Goal: Find specific page/section: Find specific page/section

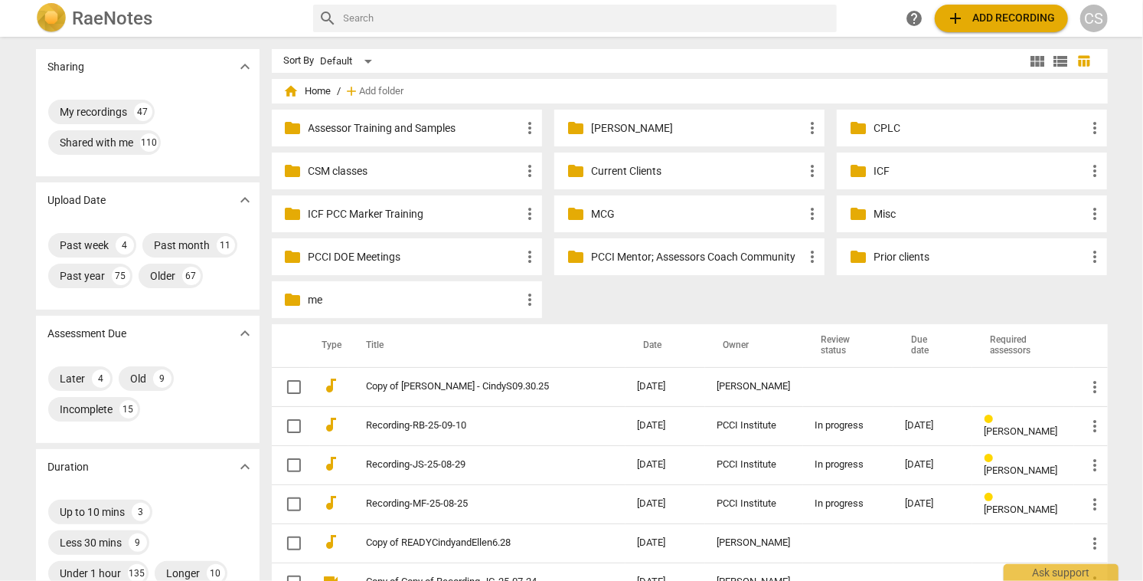
click at [635, 172] on p "Current Clients" at bounding box center [697, 171] width 212 height 16
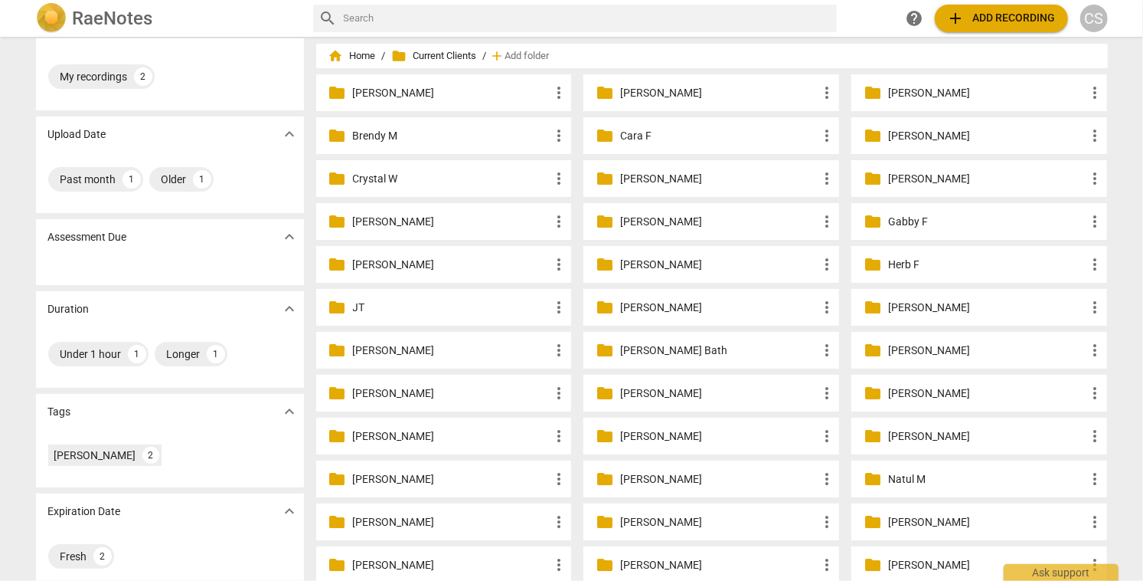
scroll to position [40, 0]
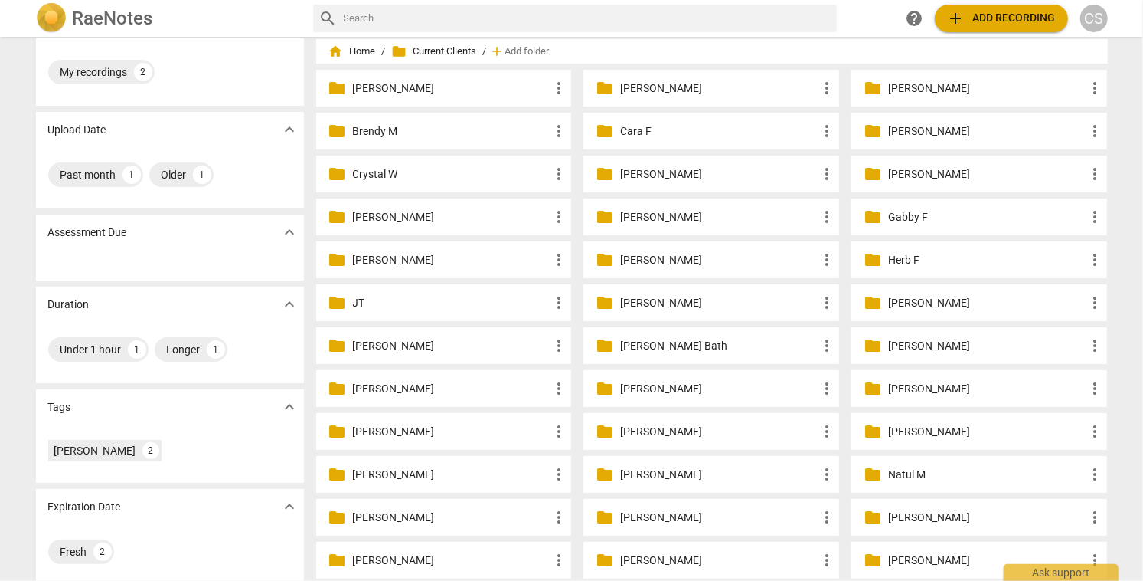
click at [632, 431] on p "[PERSON_NAME]" at bounding box center [719, 432] width 198 height 16
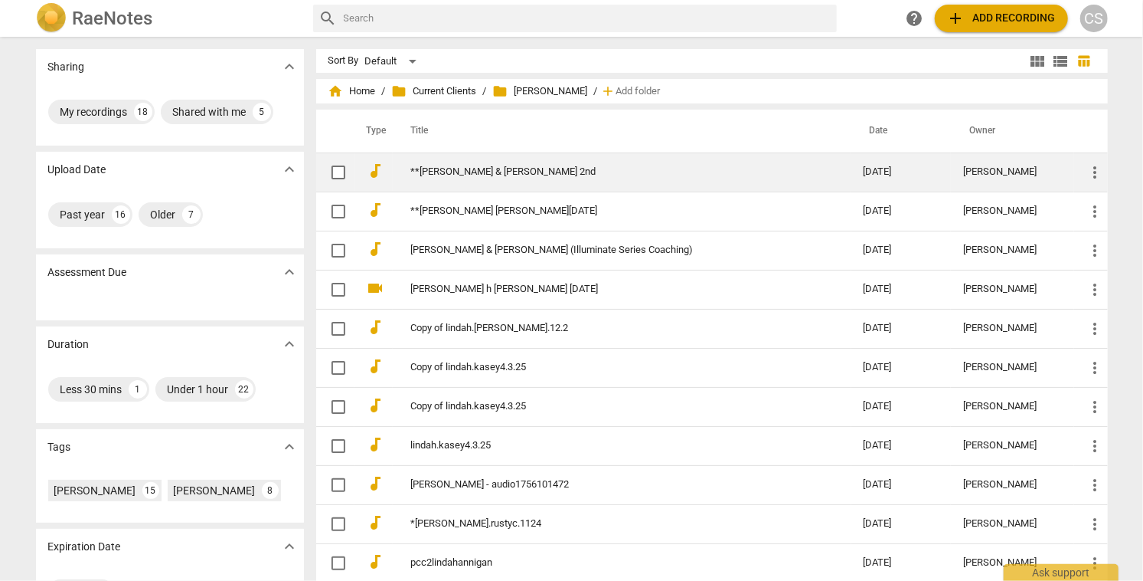
click at [584, 170] on link "**[PERSON_NAME] & [PERSON_NAME] 2nd" at bounding box center [609, 171] width 397 height 11
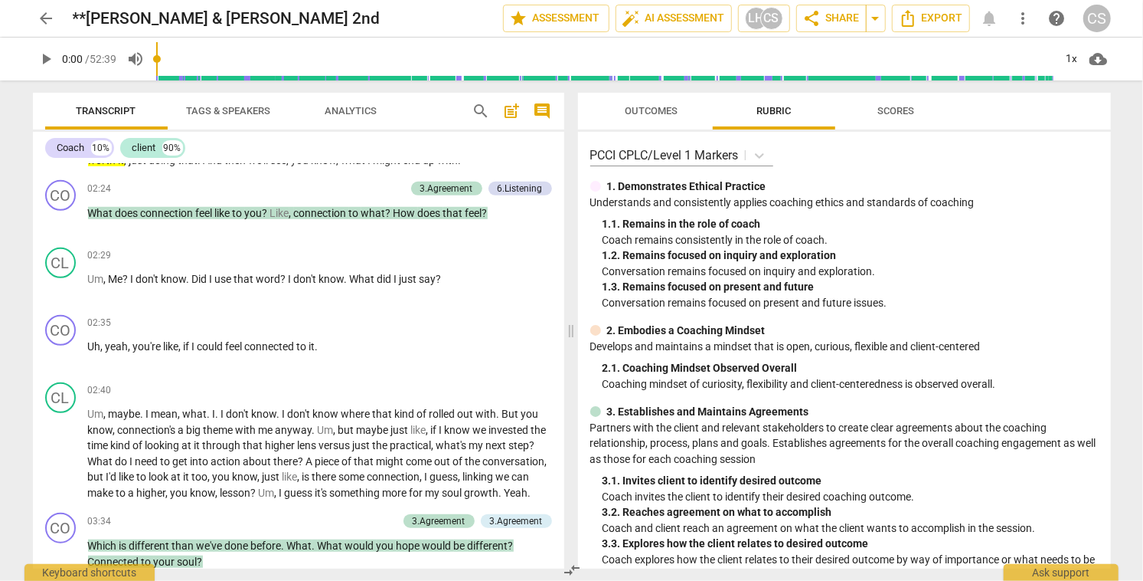
scroll to position [670, 0]
click at [481, 108] on span "search" at bounding box center [482, 111] width 18 height 18
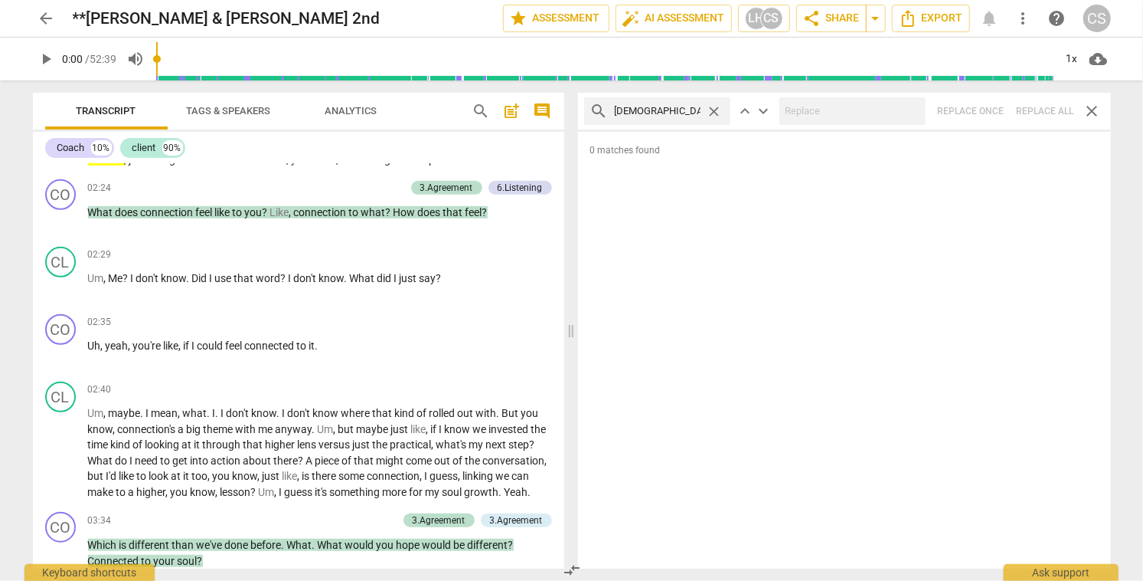
type input "[DEMOGRAPHIC_DATA]"
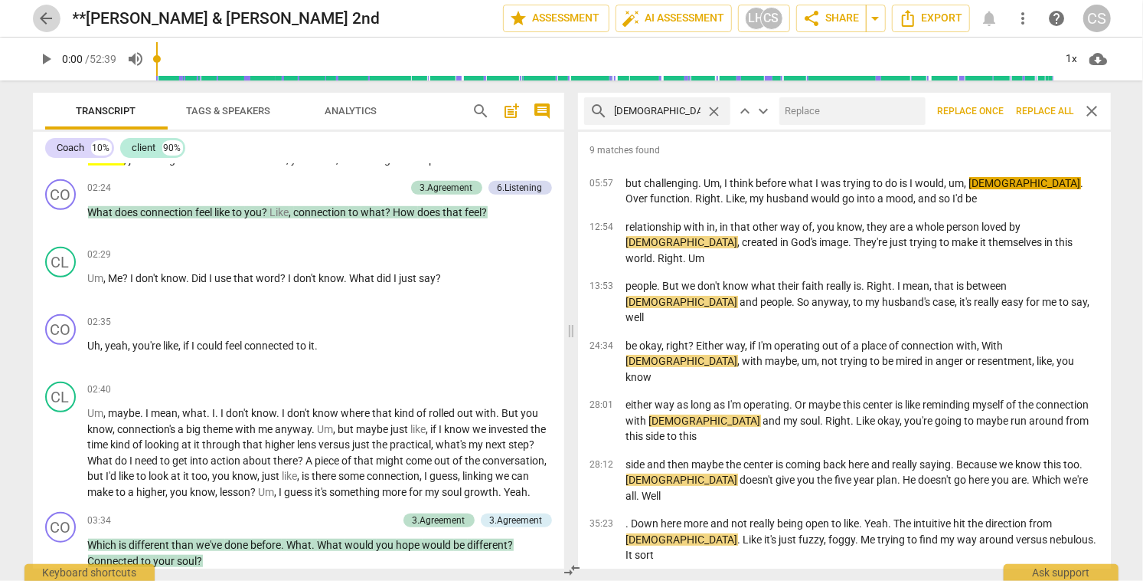
click at [48, 18] on span "arrow_back" at bounding box center [47, 18] width 18 height 18
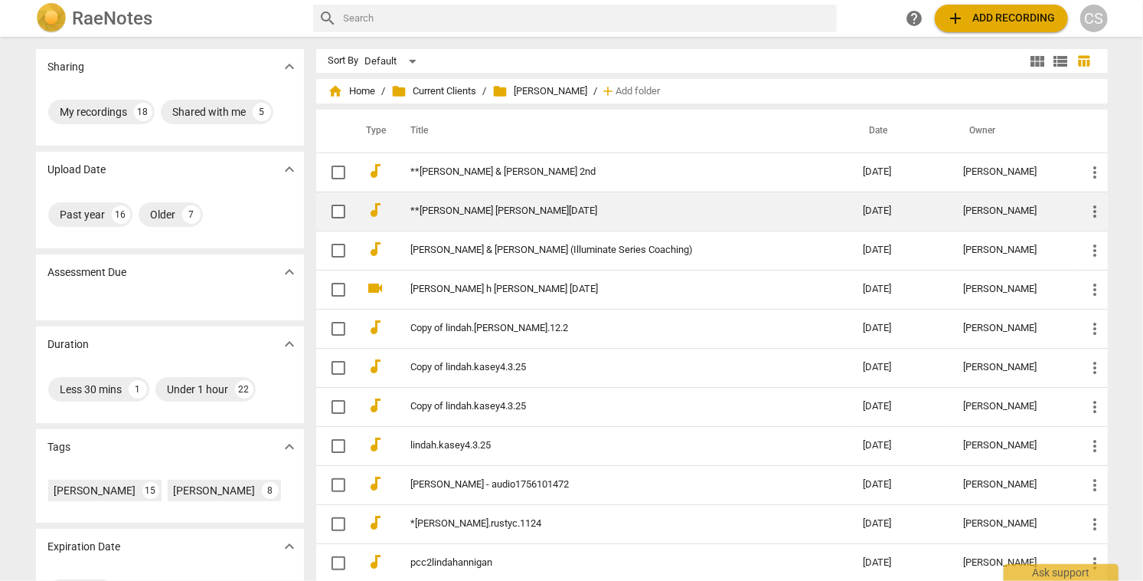
click at [579, 218] on td "**[PERSON_NAME] [PERSON_NAME][DATE]" at bounding box center [622, 210] width 459 height 39
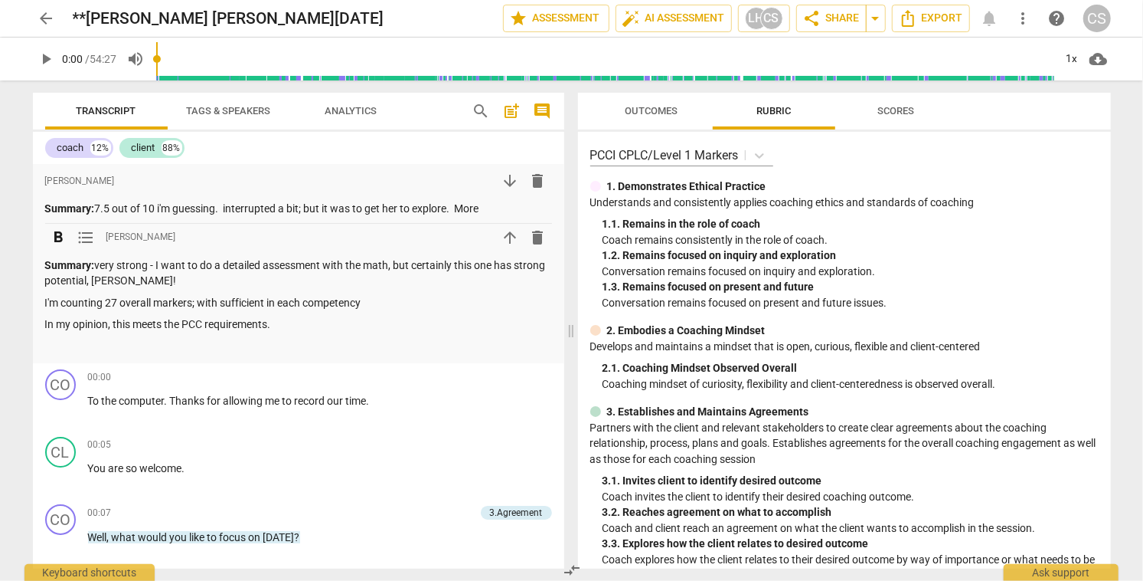
scroll to position [6, 0]
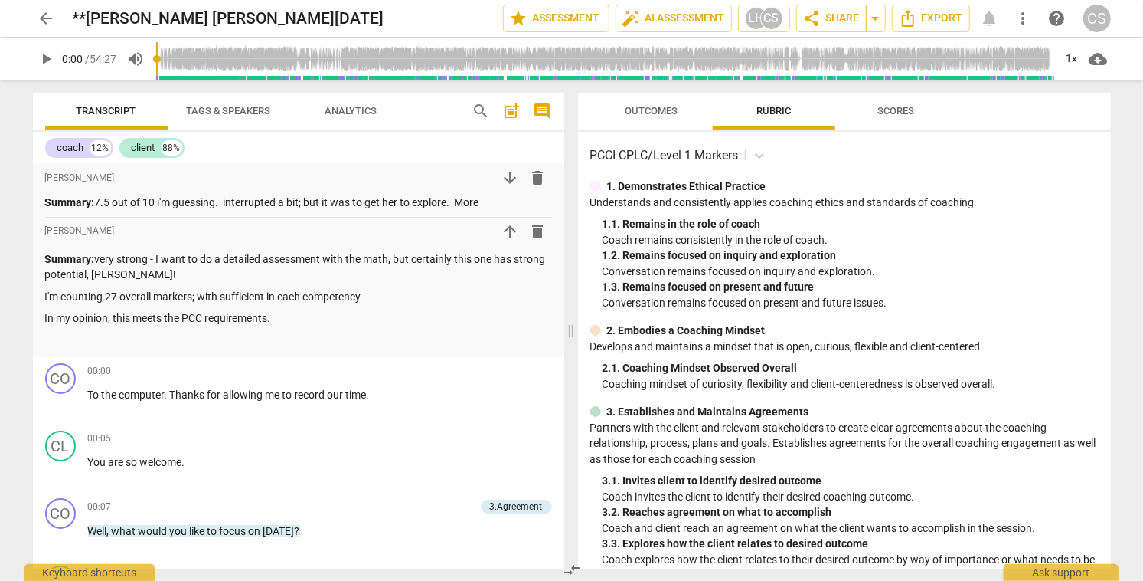
click at [477, 108] on span "search" at bounding box center [482, 111] width 18 height 18
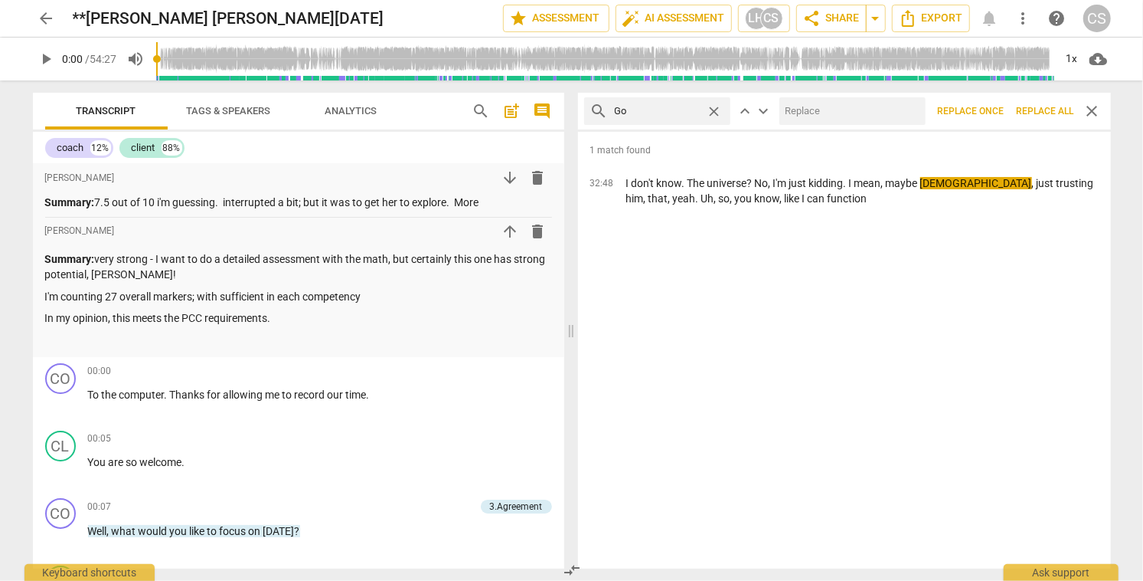
type input "G"
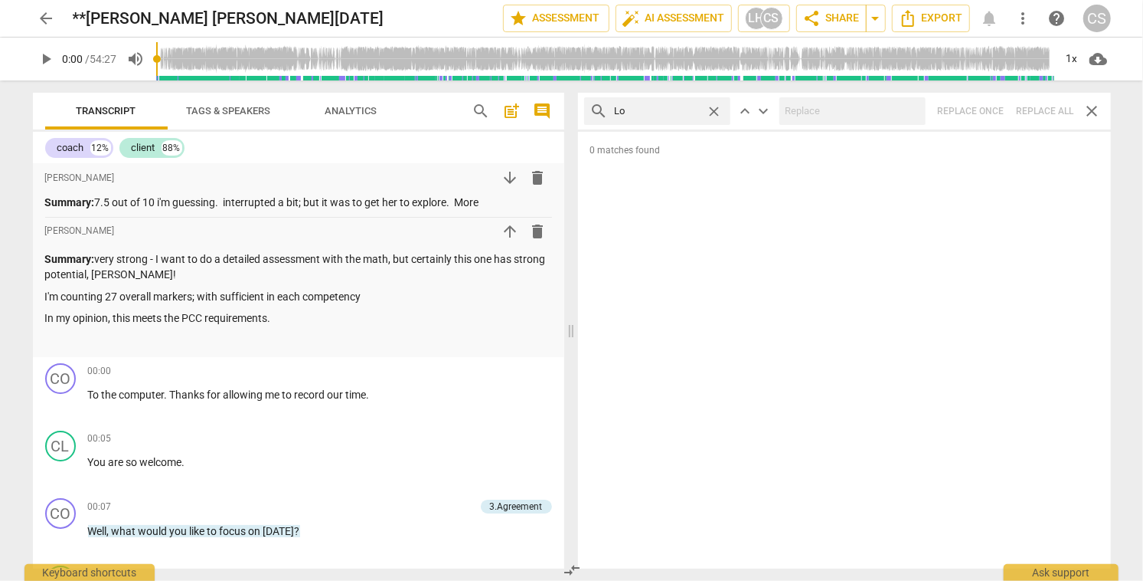
type input "L"
type input "J"
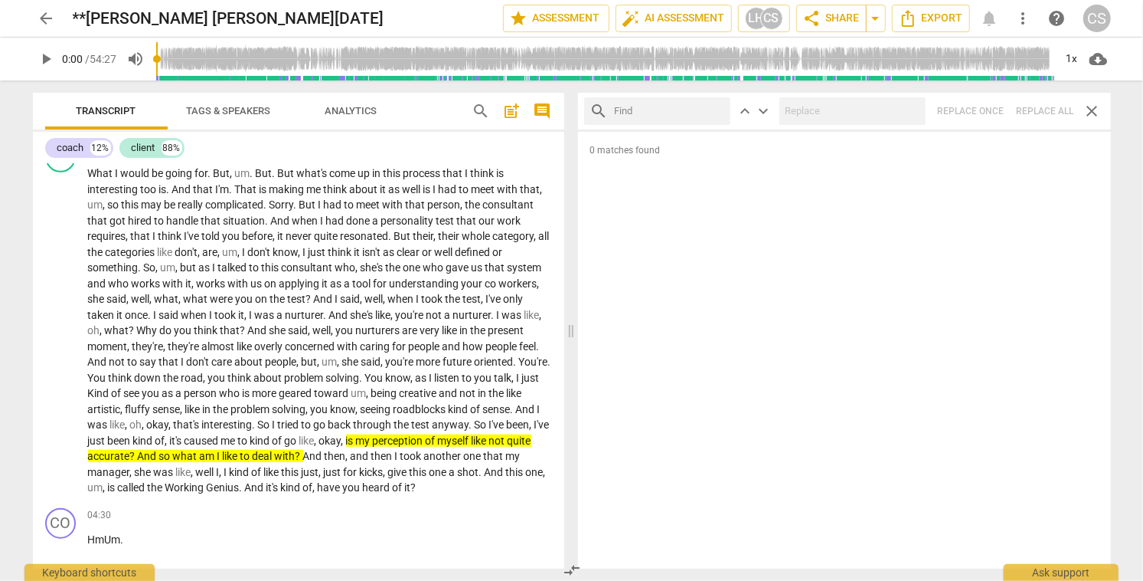
scroll to position [659, 0]
click at [48, 15] on span "arrow_back" at bounding box center [47, 18] width 18 height 18
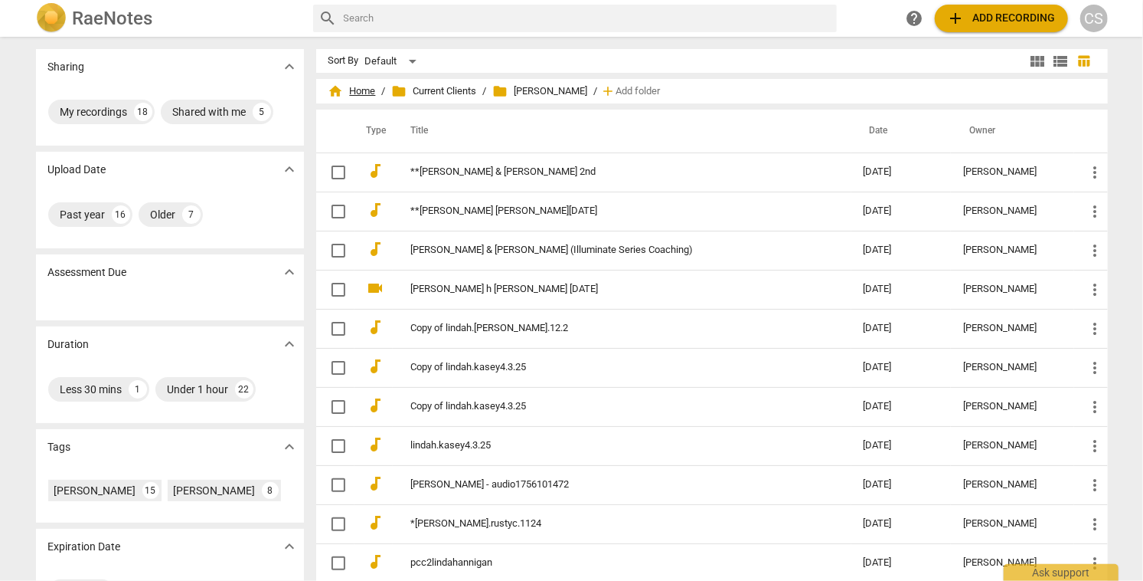
click at [358, 90] on span "home Home" at bounding box center [352, 90] width 47 height 15
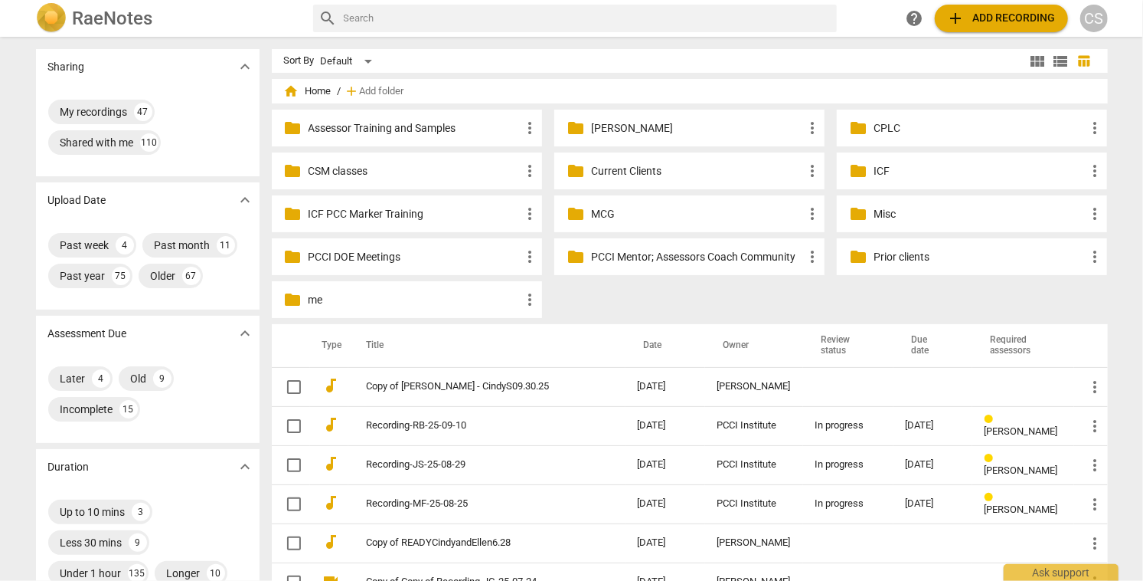
click at [600, 174] on p "Current Clients" at bounding box center [697, 171] width 212 height 16
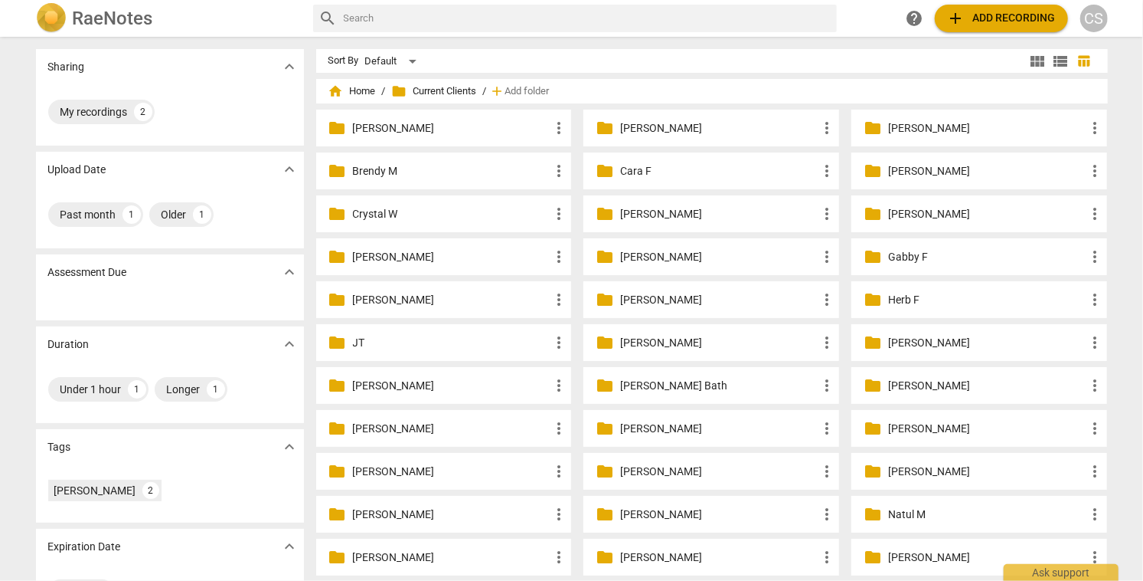
click at [420, 215] on p "Crystal W" at bounding box center [452, 214] width 198 height 16
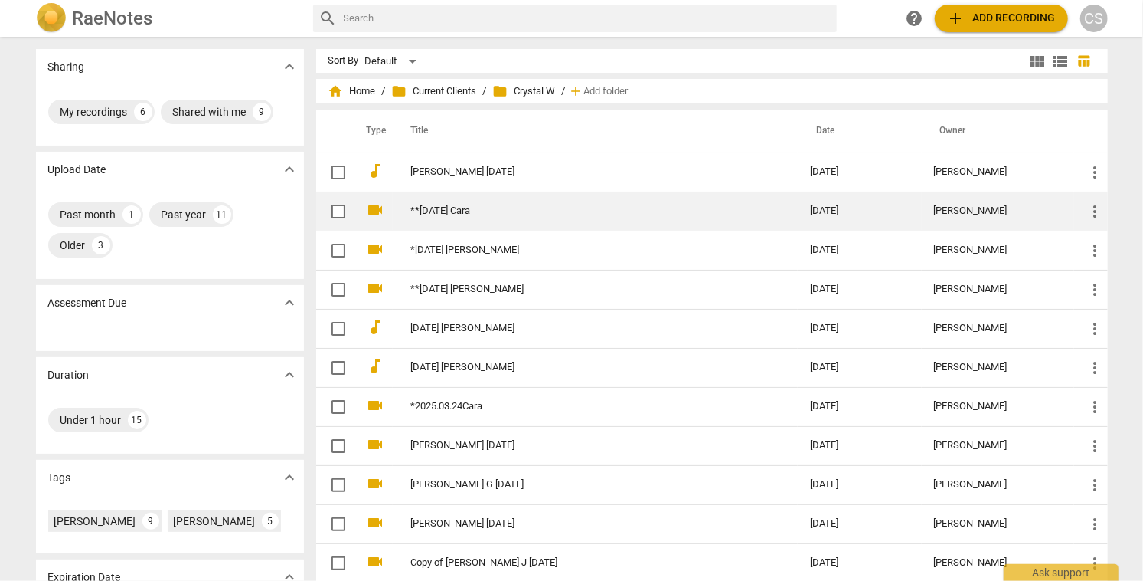
click at [493, 214] on link "**[DATE] Cara" at bounding box center [583, 210] width 345 height 11
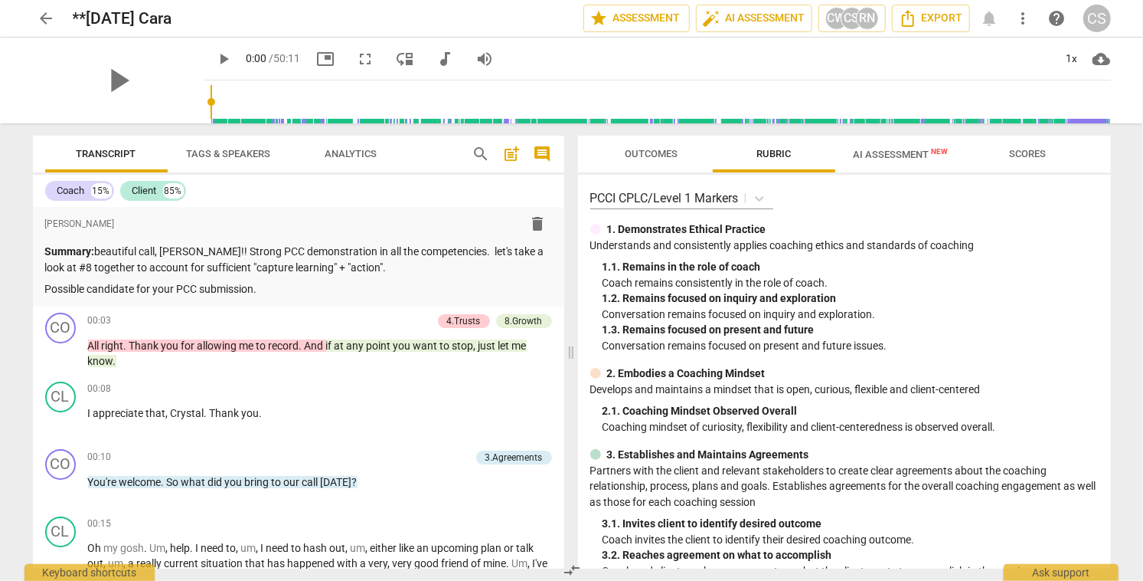
click at [479, 152] on span "search" at bounding box center [482, 154] width 18 height 18
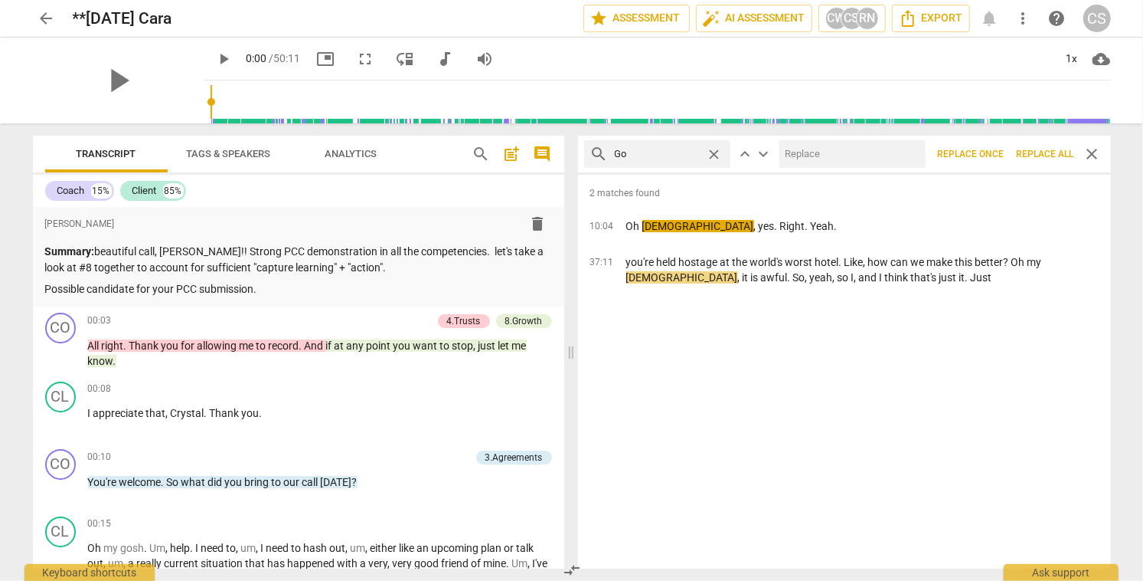
type input "G"
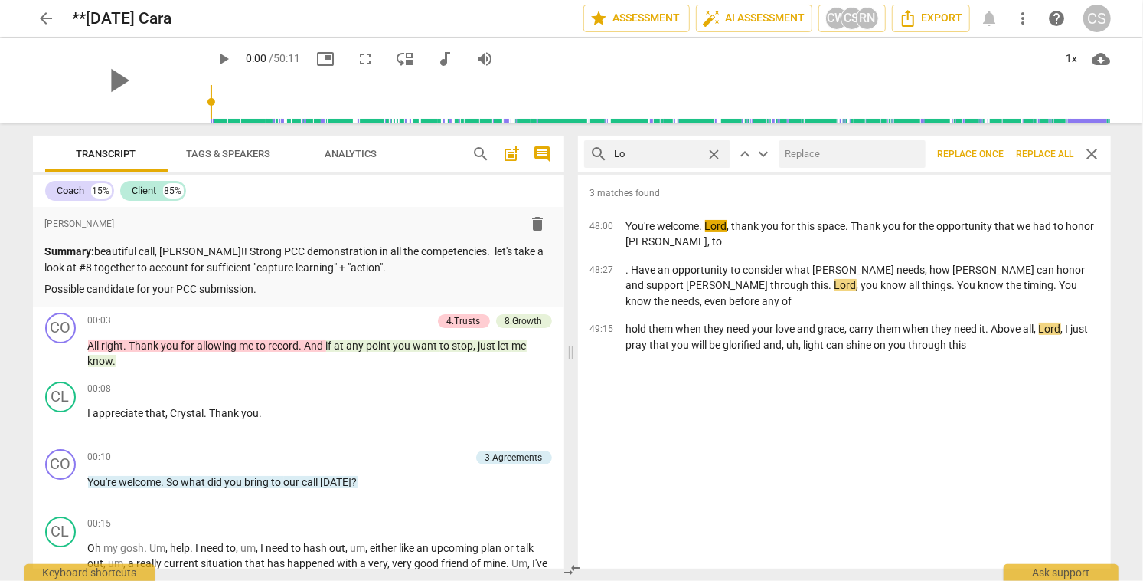
type input "L"
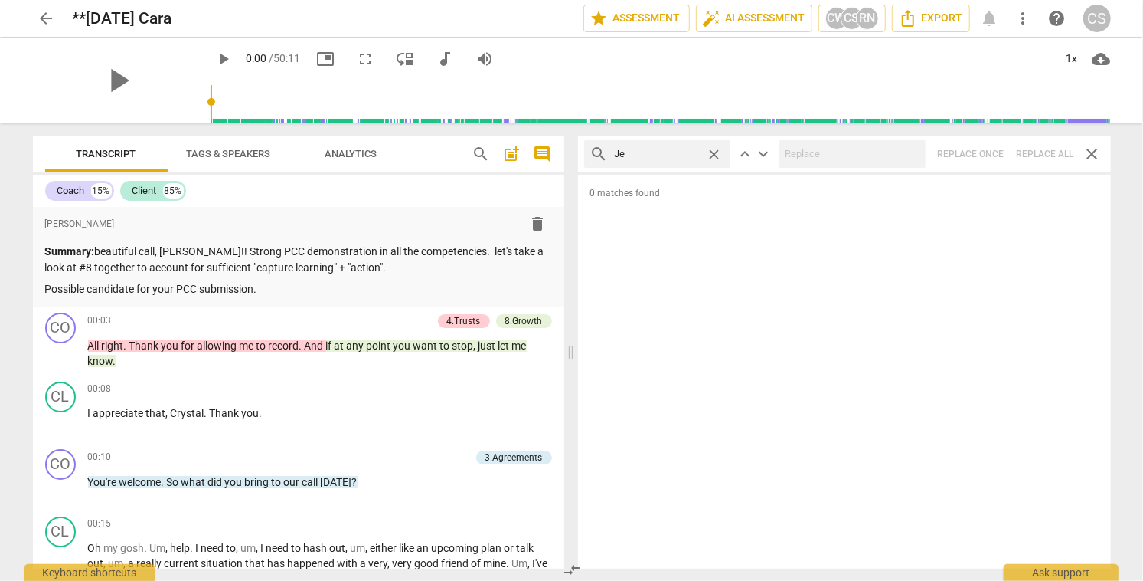
type input "J"
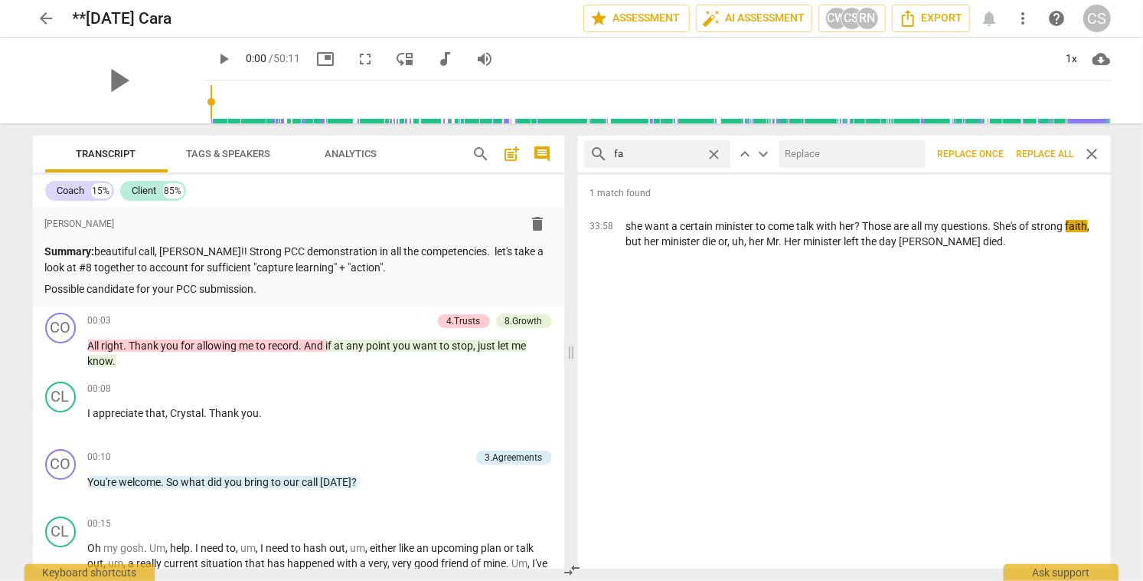
type input "f"
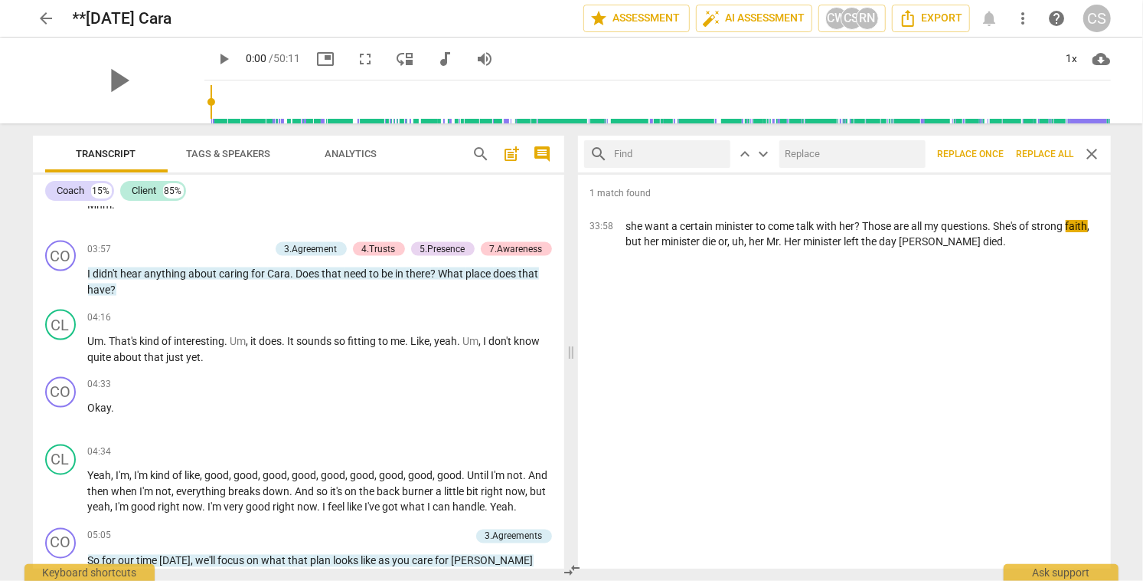
scroll to position [1554, 0]
click at [47, 15] on span "arrow_back" at bounding box center [47, 18] width 18 height 18
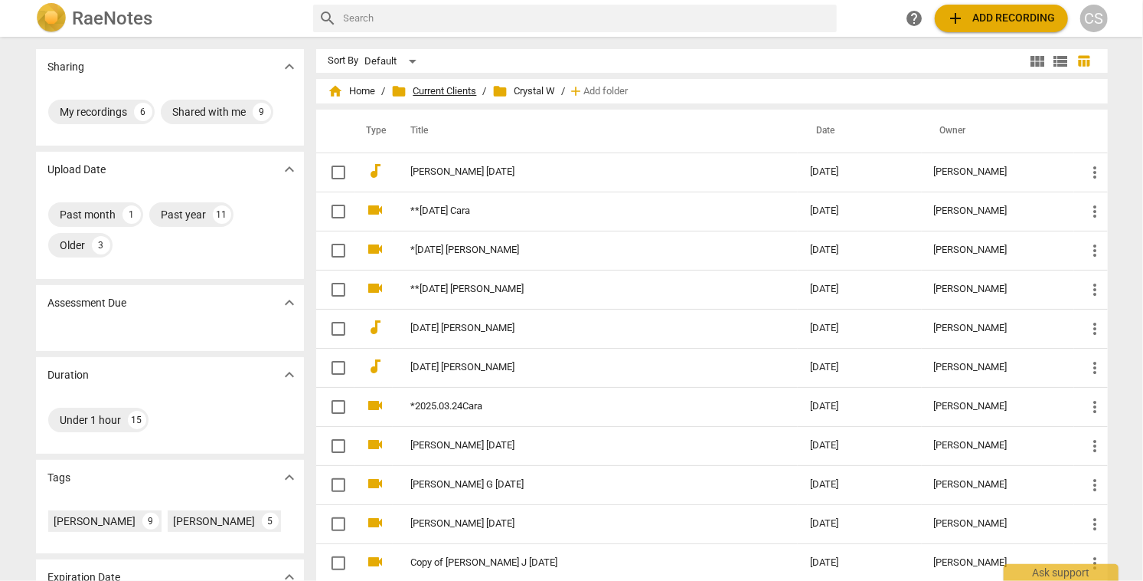
click at [434, 93] on span "folder Current Clients" at bounding box center [434, 90] width 85 height 15
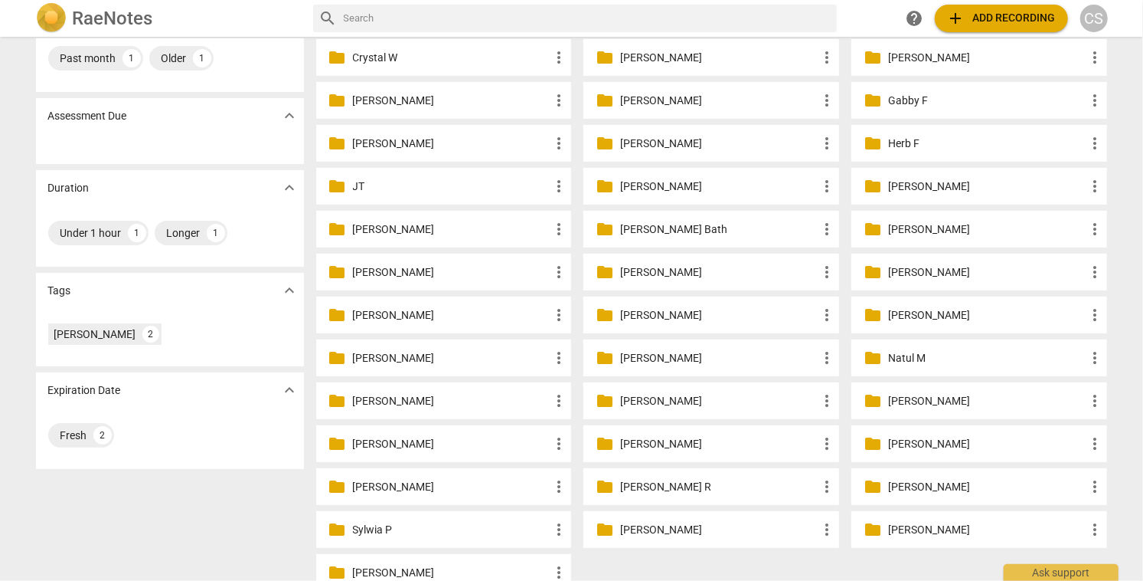
scroll to position [158, 0]
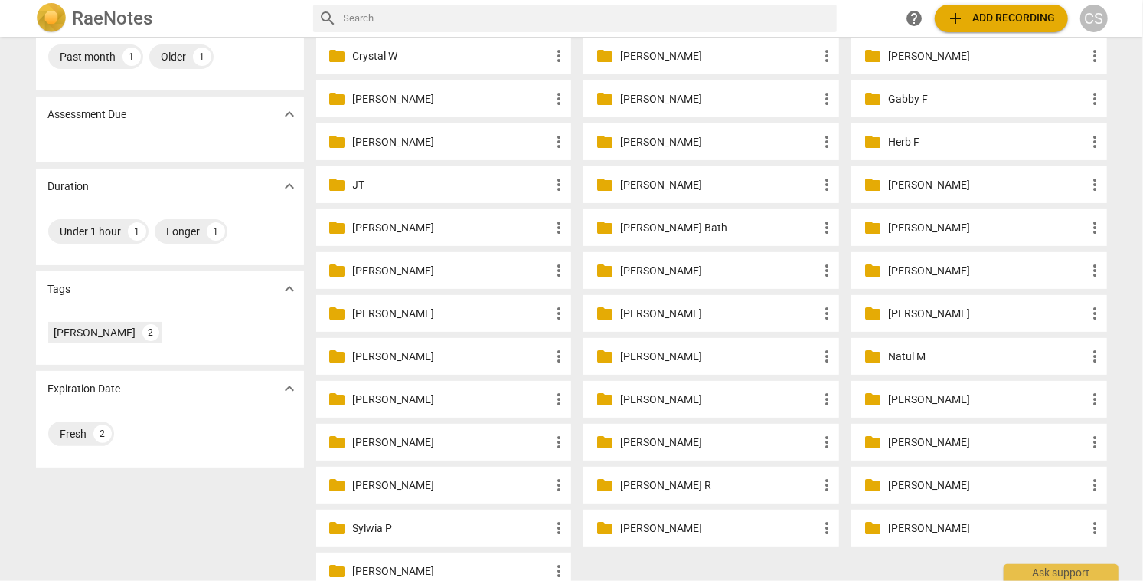
click at [630, 443] on p "[PERSON_NAME]" at bounding box center [719, 442] width 198 height 16
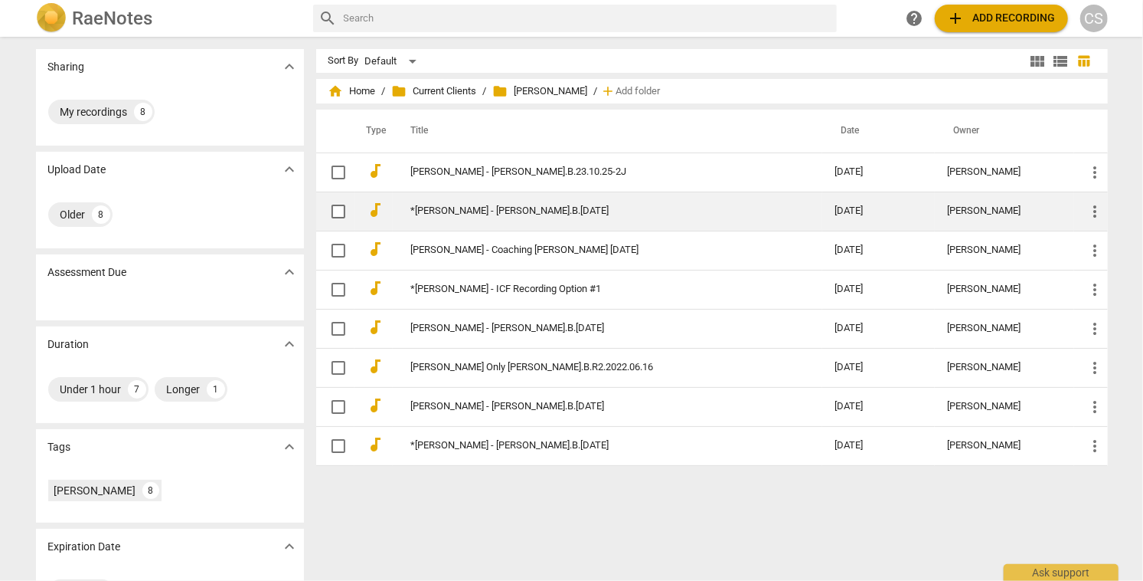
click at [548, 208] on link "*[PERSON_NAME] - [PERSON_NAME].B.[DATE]" at bounding box center [595, 210] width 369 height 11
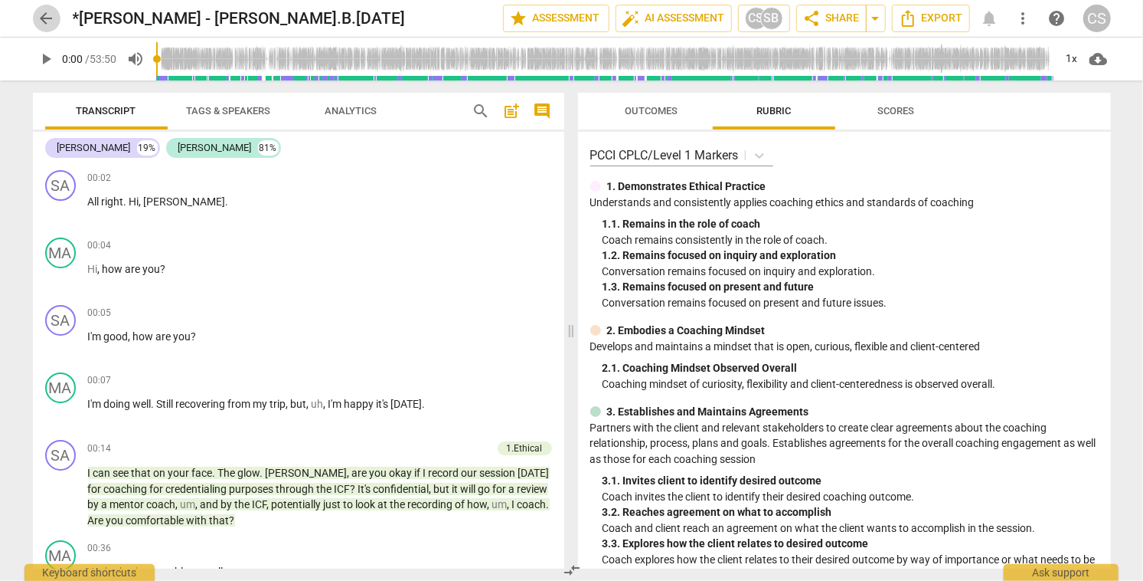
click at [44, 21] on span "arrow_back" at bounding box center [47, 18] width 18 height 18
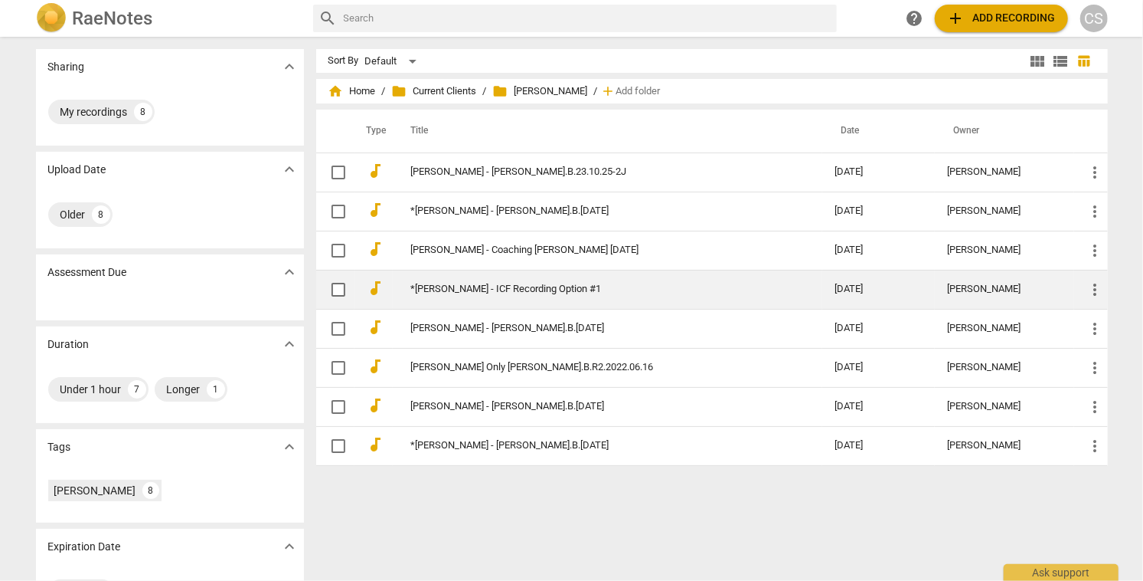
click at [628, 294] on link "*[PERSON_NAME] - ICF Recording Option #1" at bounding box center [595, 288] width 369 height 11
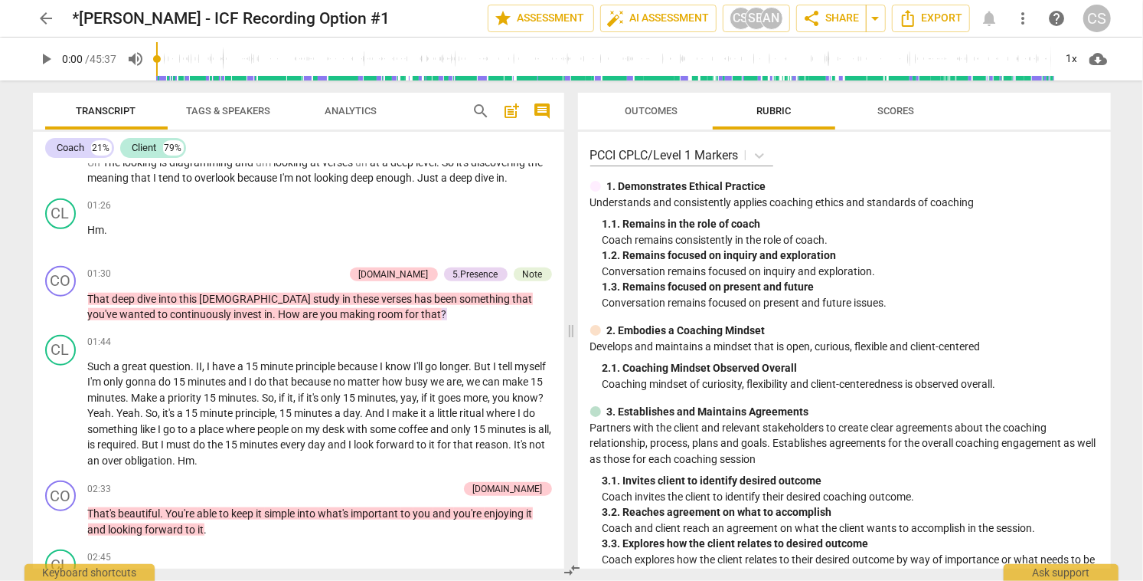
scroll to position [808, 0]
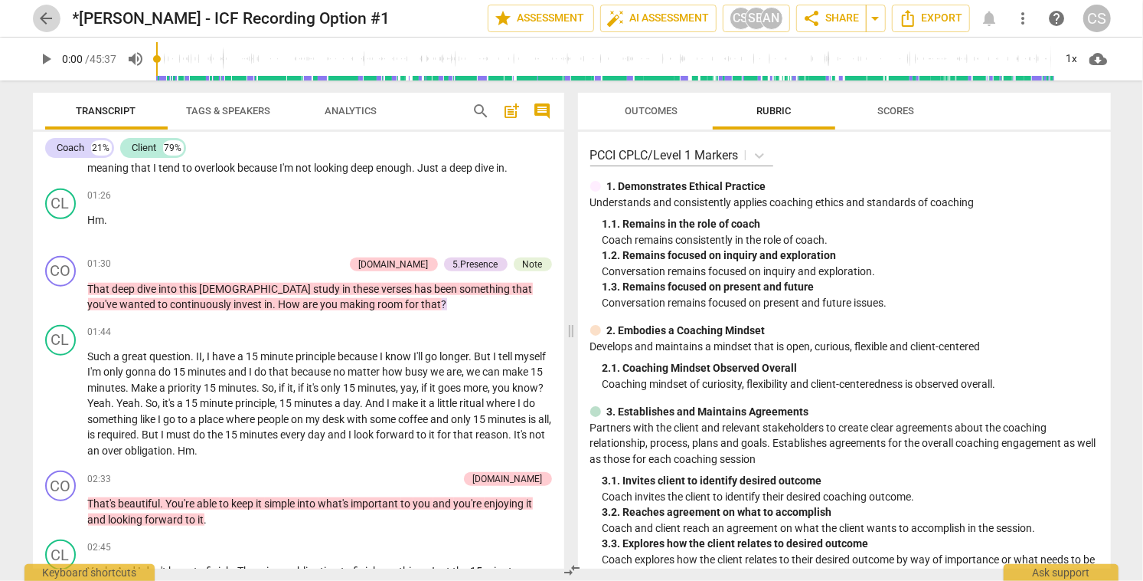
click at [51, 19] on span "arrow_back" at bounding box center [47, 18] width 18 height 18
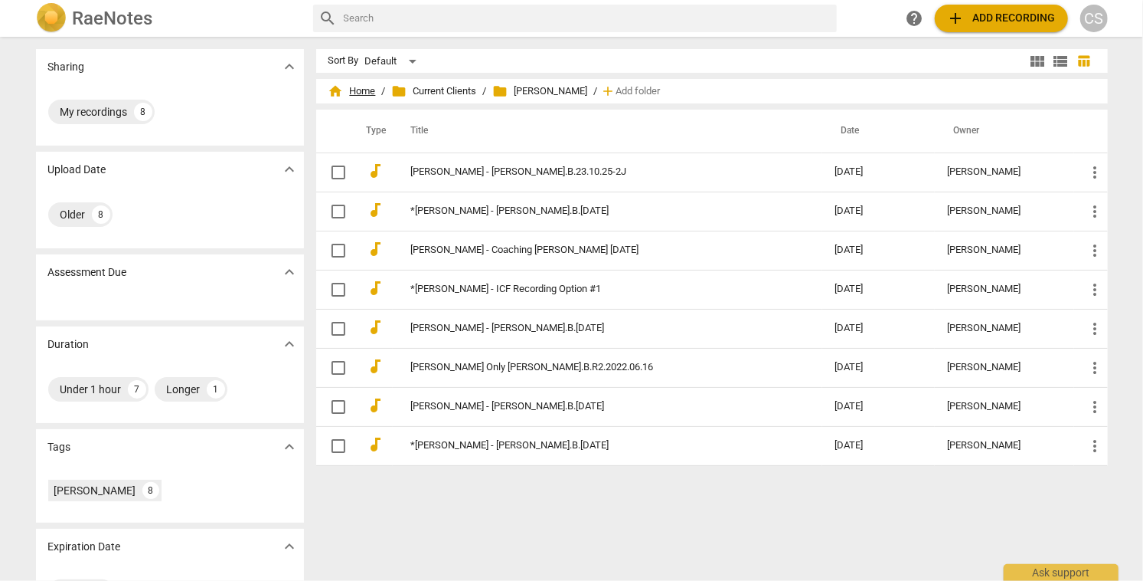
click at [358, 90] on span "home Home" at bounding box center [352, 90] width 47 height 15
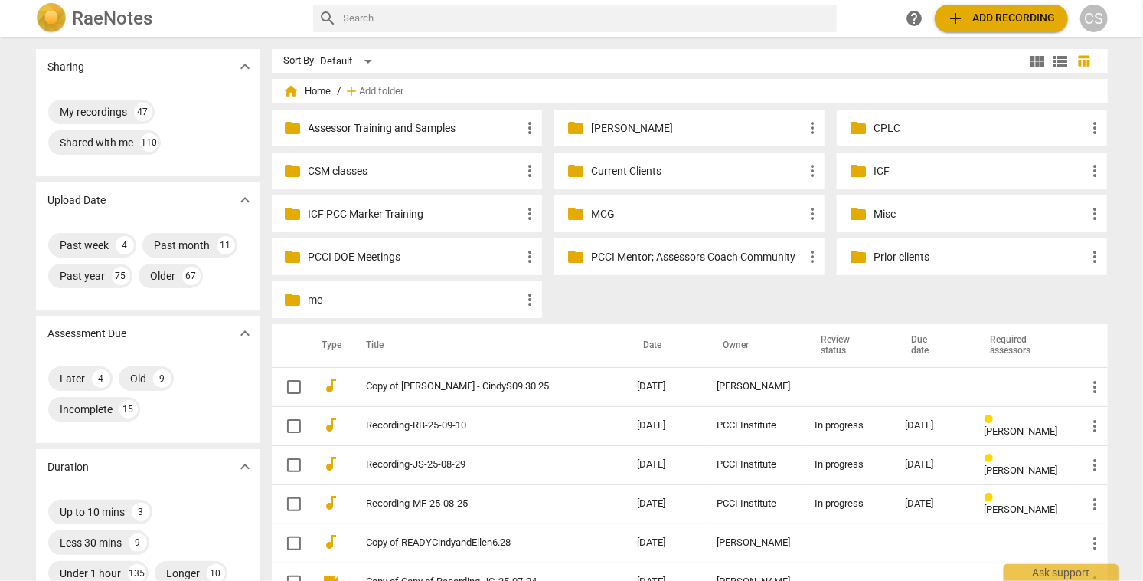
click at [614, 173] on p "Current Clients" at bounding box center [697, 171] width 212 height 16
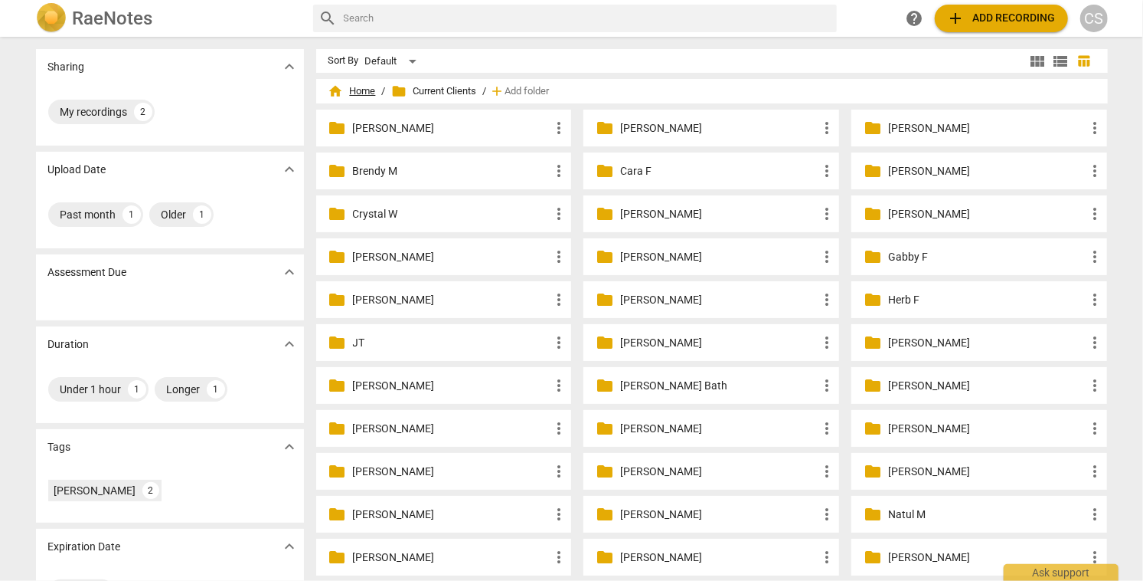
click at [361, 97] on span "home Home" at bounding box center [352, 90] width 47 height 15
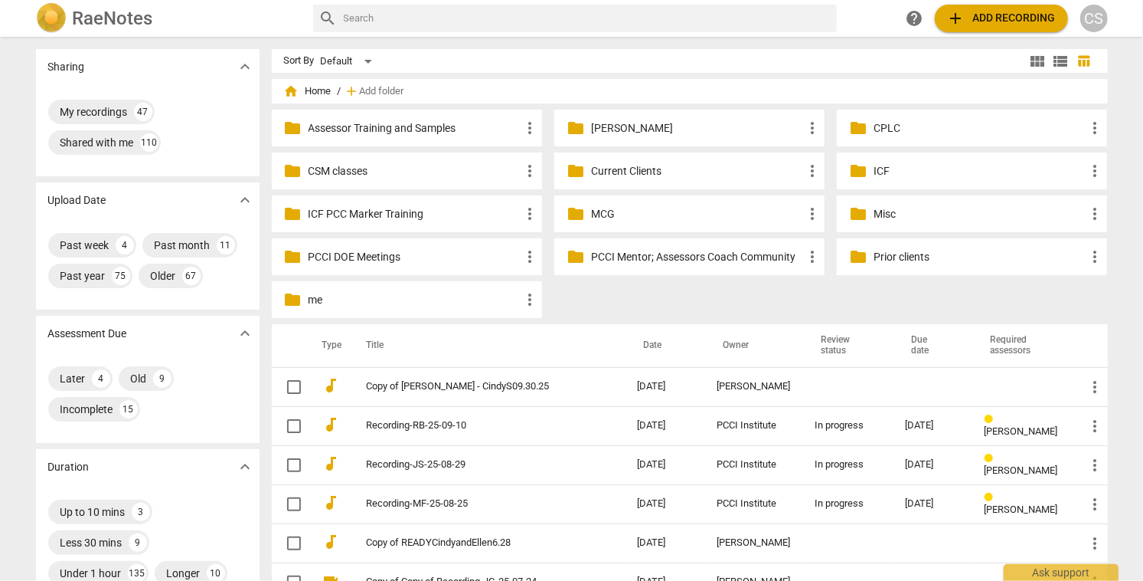
click at [894, 254] on p "Prior clients" at bounding box center [980, 257] width 212 height 16
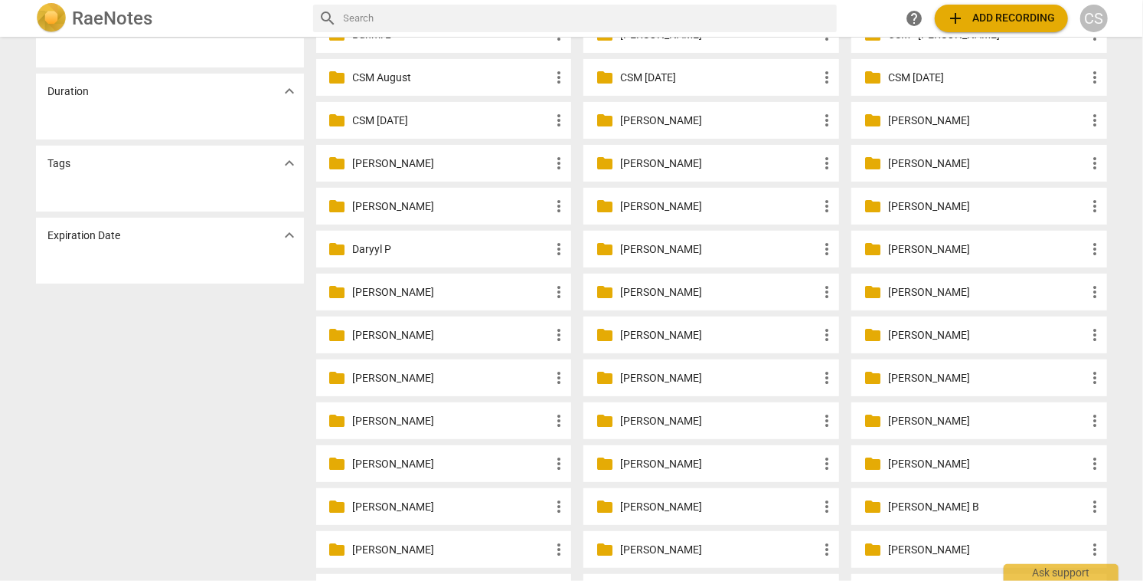
scroll to position [227, 0]
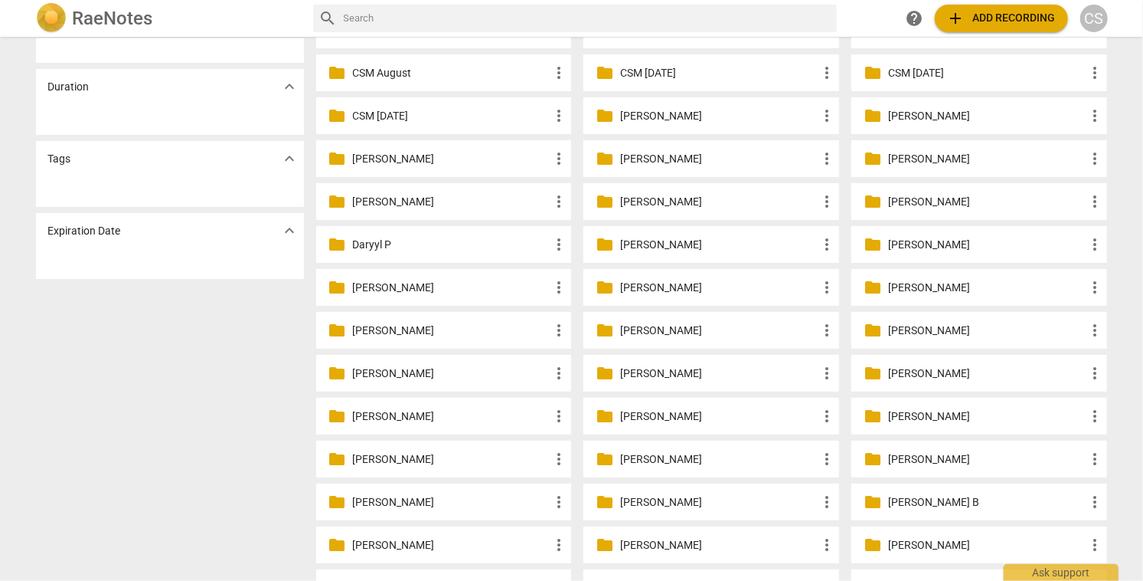
click at [921, 414] on p "[PERSON_NAME]" at bounding box center [987, 416] width 198 height 16
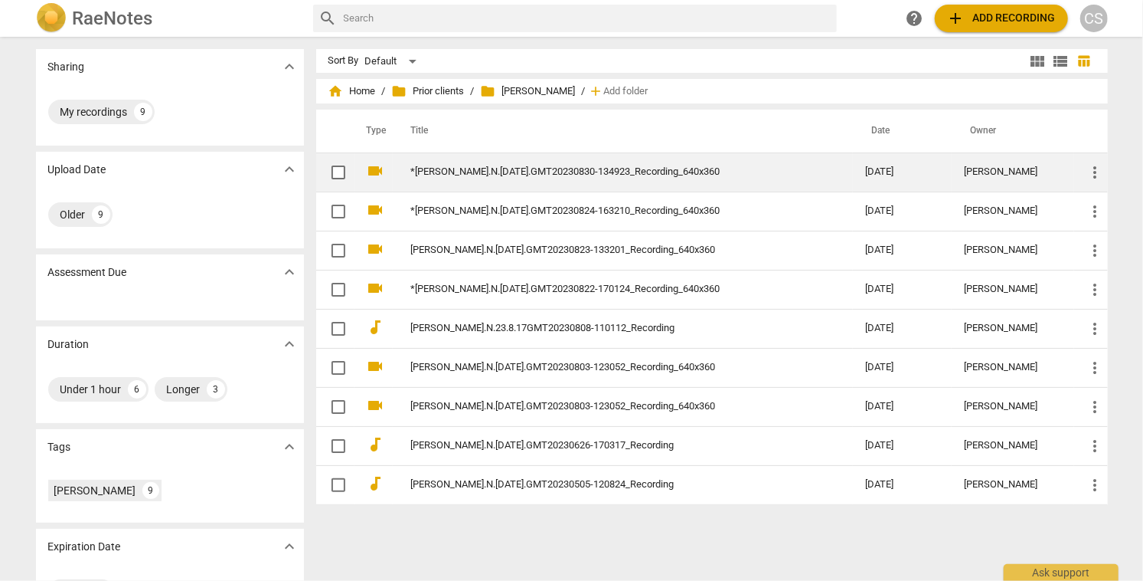
click at [541, 165] on td "*[PERSON_NAME].N.[DATE].GMT20230830-134923_Recording_640x360" at bounding box center [623, 171] width 461 height 39
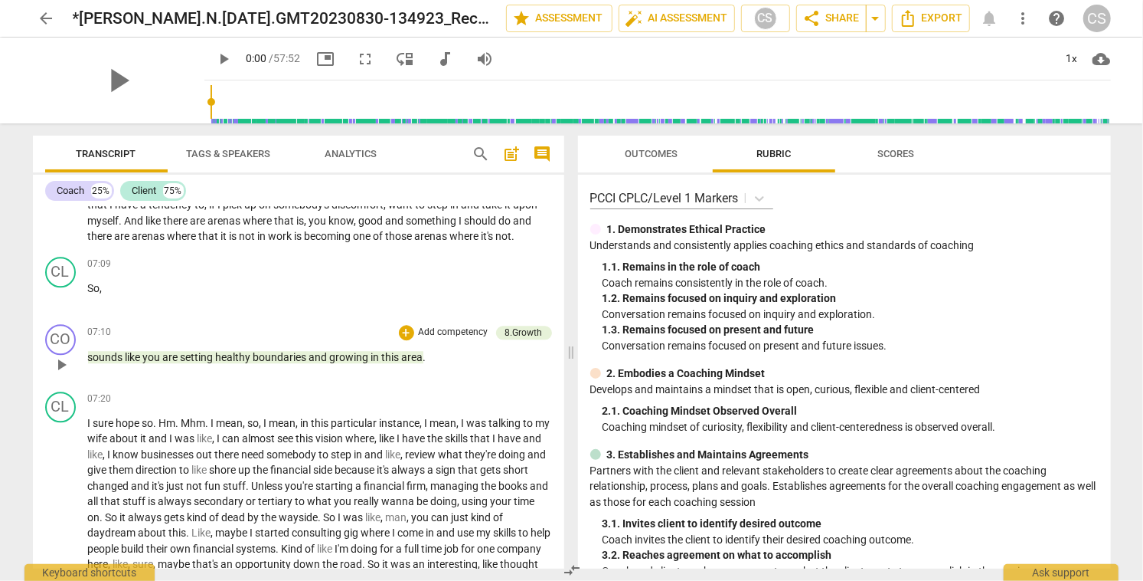
scroll to position [2405, 0]
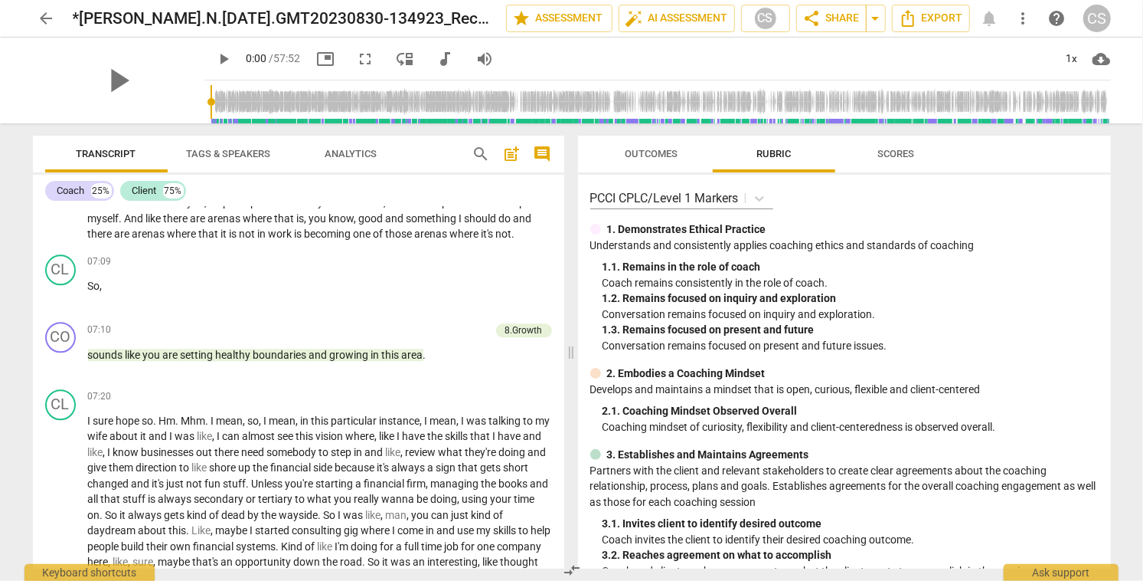
click at [481, 155] on span "search" at bounding box center [482, 154] width 18 height 18
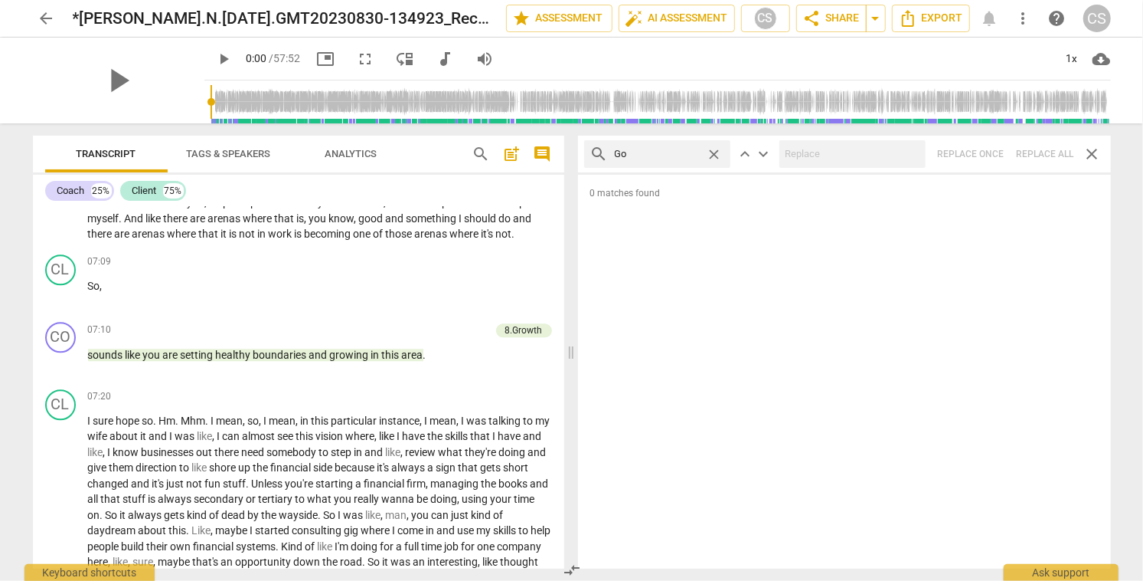
type input "G"
click at [44, 19] on span "arrow_back" at bounding box center [47, 18] width 18 height 18
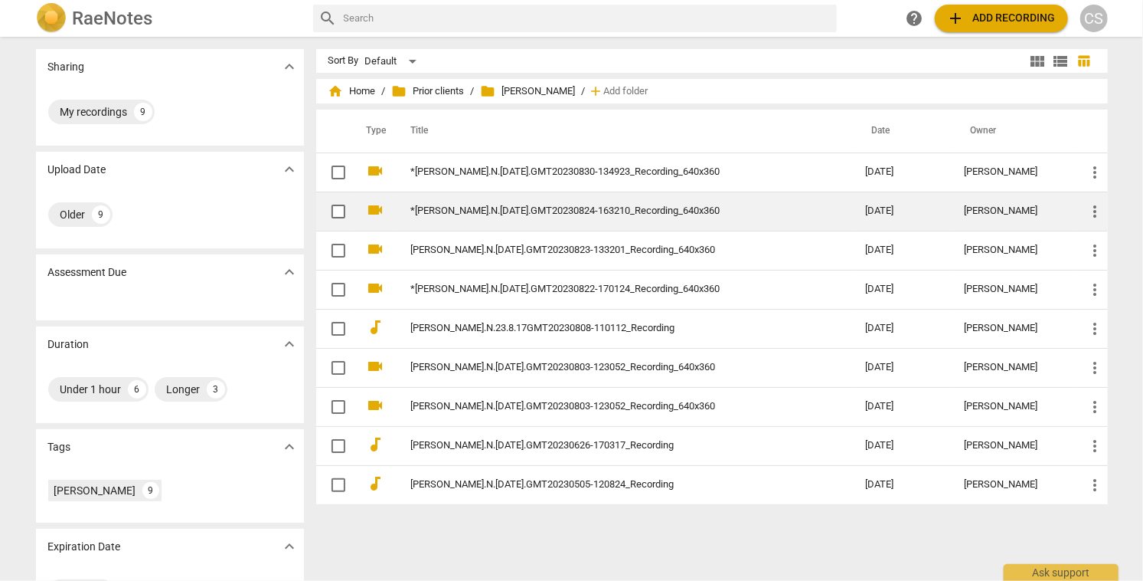
click at [440, 210] on link "*[PERSON_NAME].N.[DATE].GMT20230824-163210_Recording_640x360" at bounding box center [611, 210] width 400 height 11
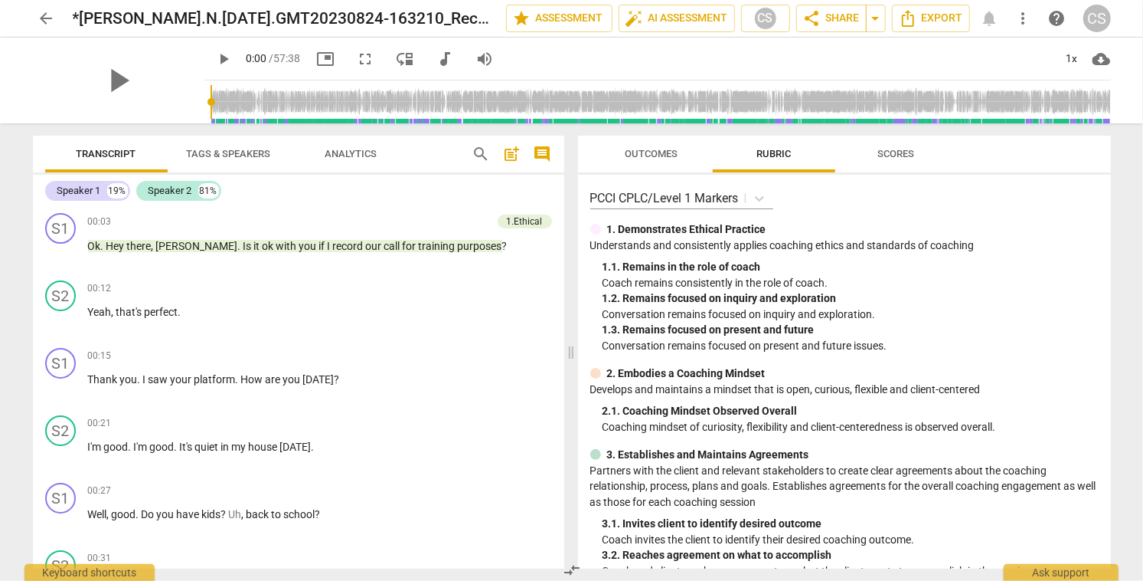
click at [48, 17] on span "arrow_back" at bounding box center [47, 18] width 18 height 18
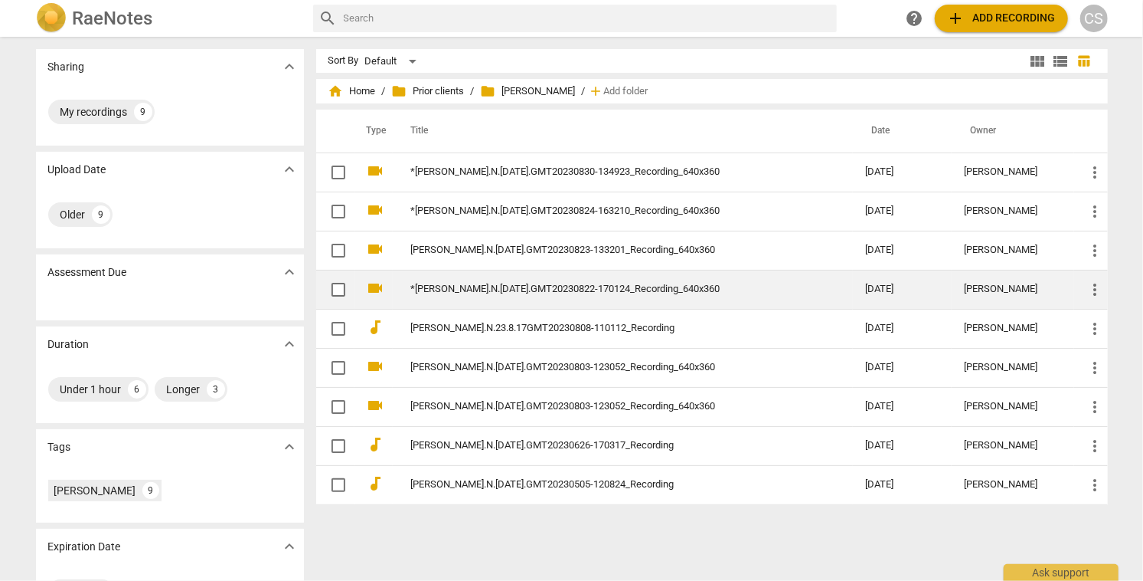
click at [437, 297] on td "*[PERSON_NAME].N.[DATE].GMT20230822-170124_Recording_640x360" at bounding box center [623, 289] width 461 height 39
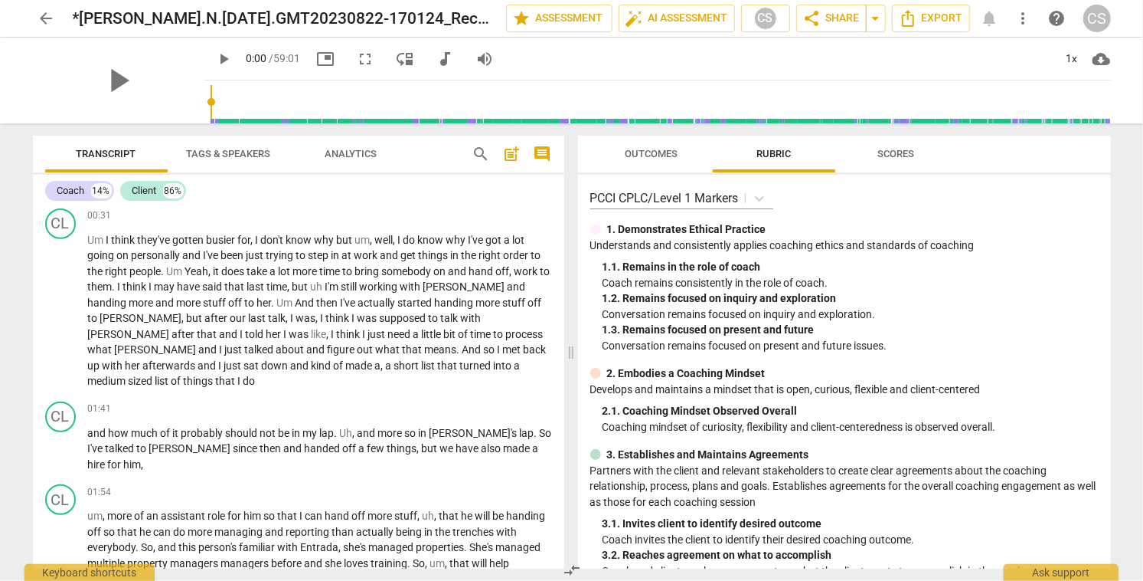
scroll to position [421, 0]
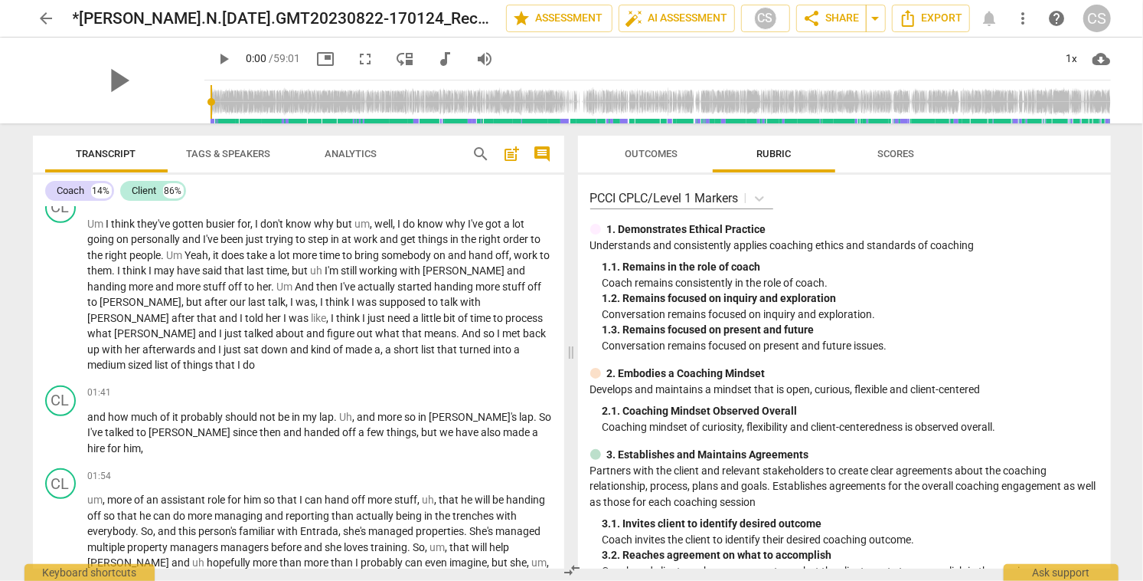
click at [45, 19] on span "arrow_back" at bounding box center [47, 18] width 18 height 18
